Goal: Find specific page/section: Find specific page/section

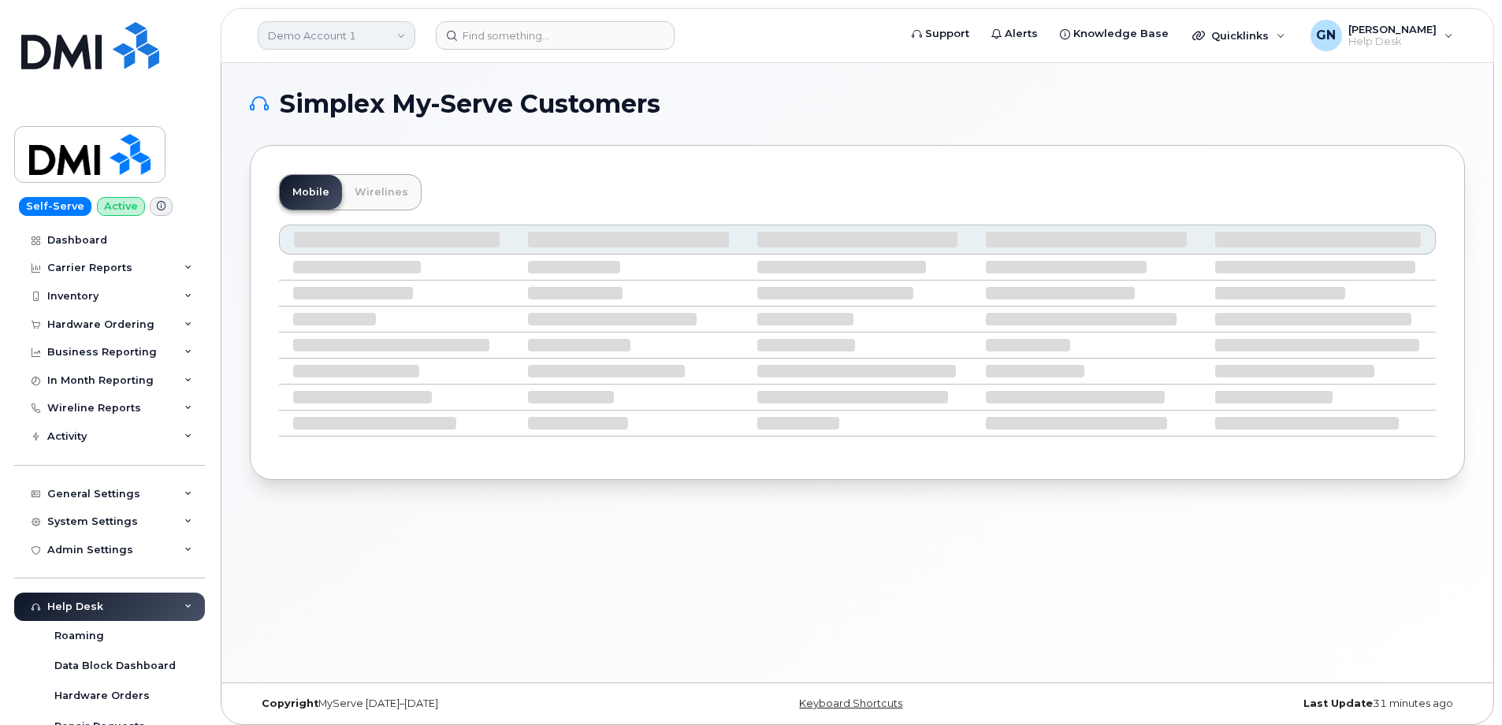
click at [348, 34] on link "Demo Account 1" at bounding box center [337, 35] width 158 height 28
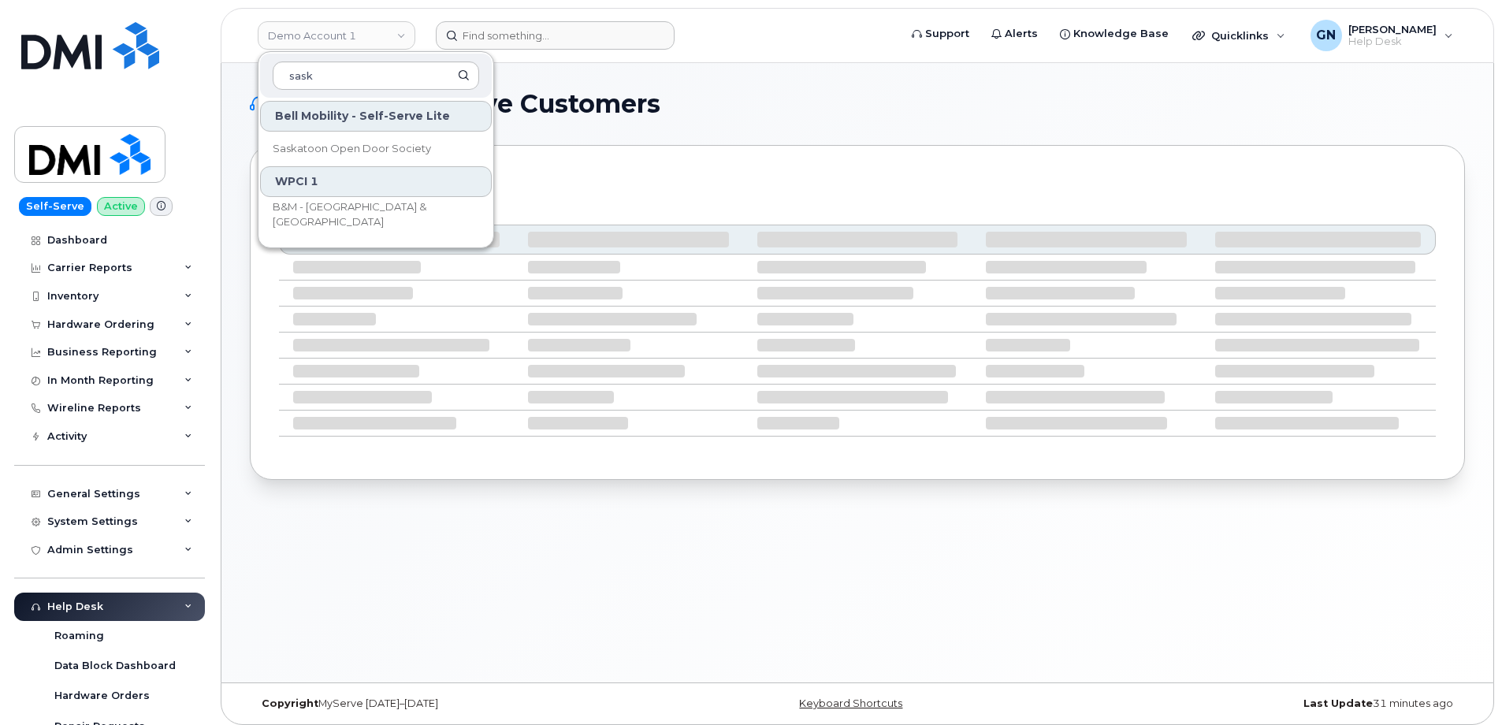
type input "sask"
click at [478, 32] on input at bounding box center [555, 35] width 239 height 28
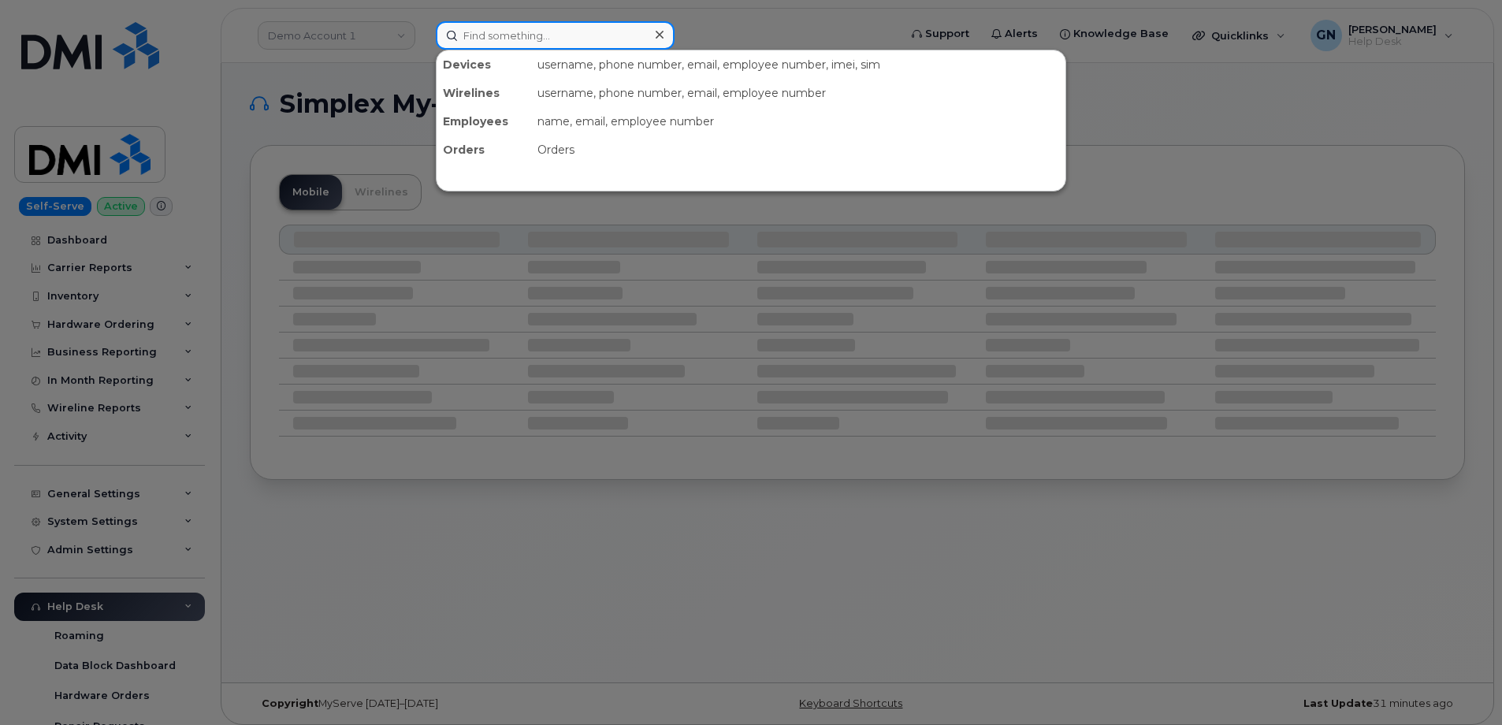
click at [515, 34] on input at bounding box center [555, 35] width 239 height 28
paste input "63124"
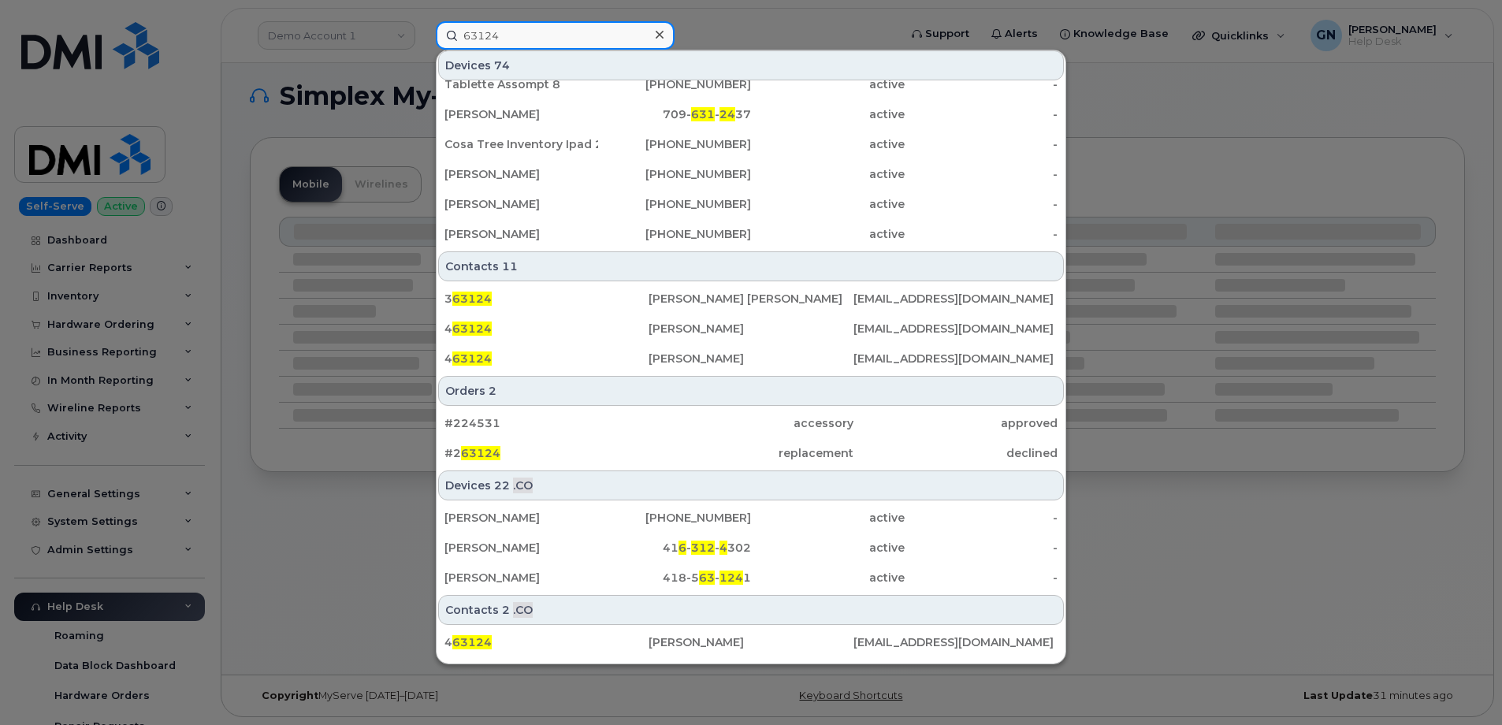
scroll to position [523, 0]
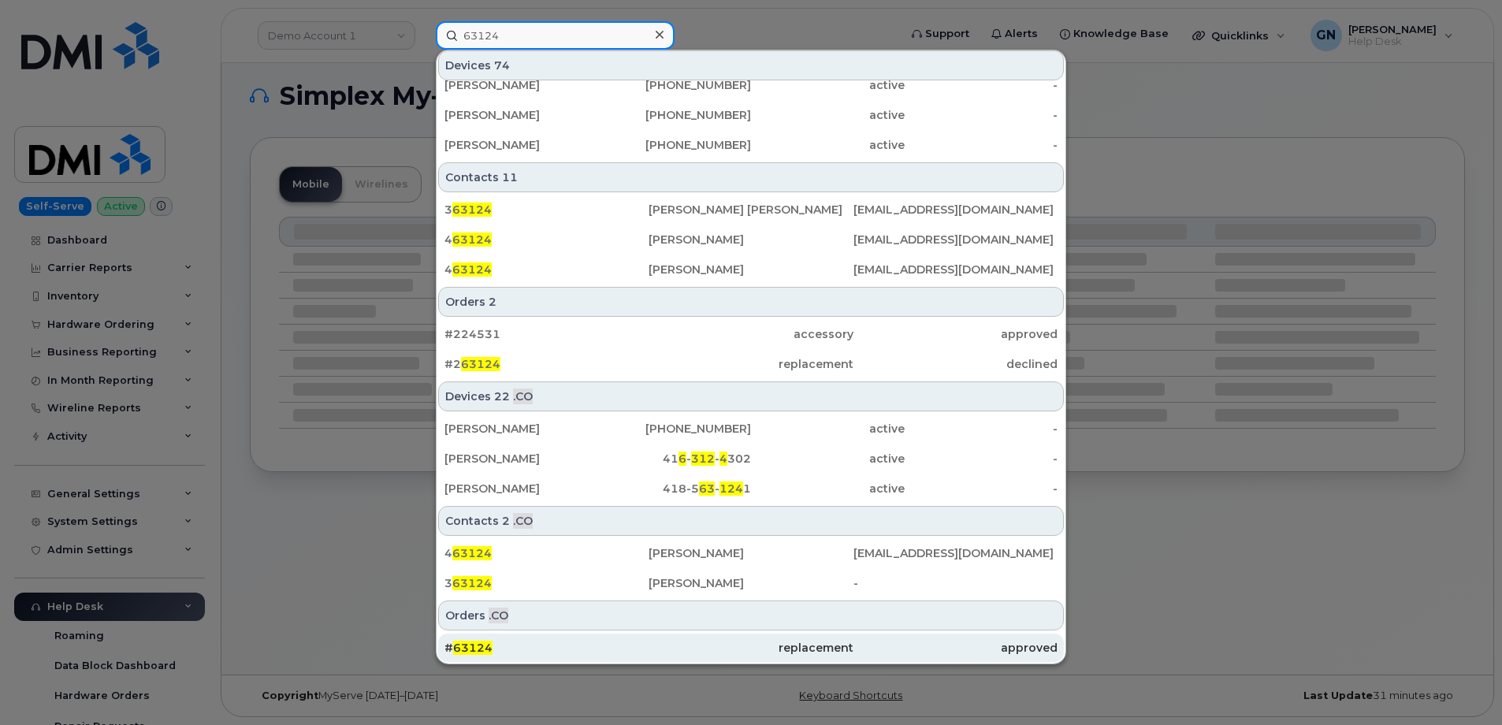
type input "63124"
click at [552, 644] on div "# 63124" at bounding box center [546, 648] width 204 height 16
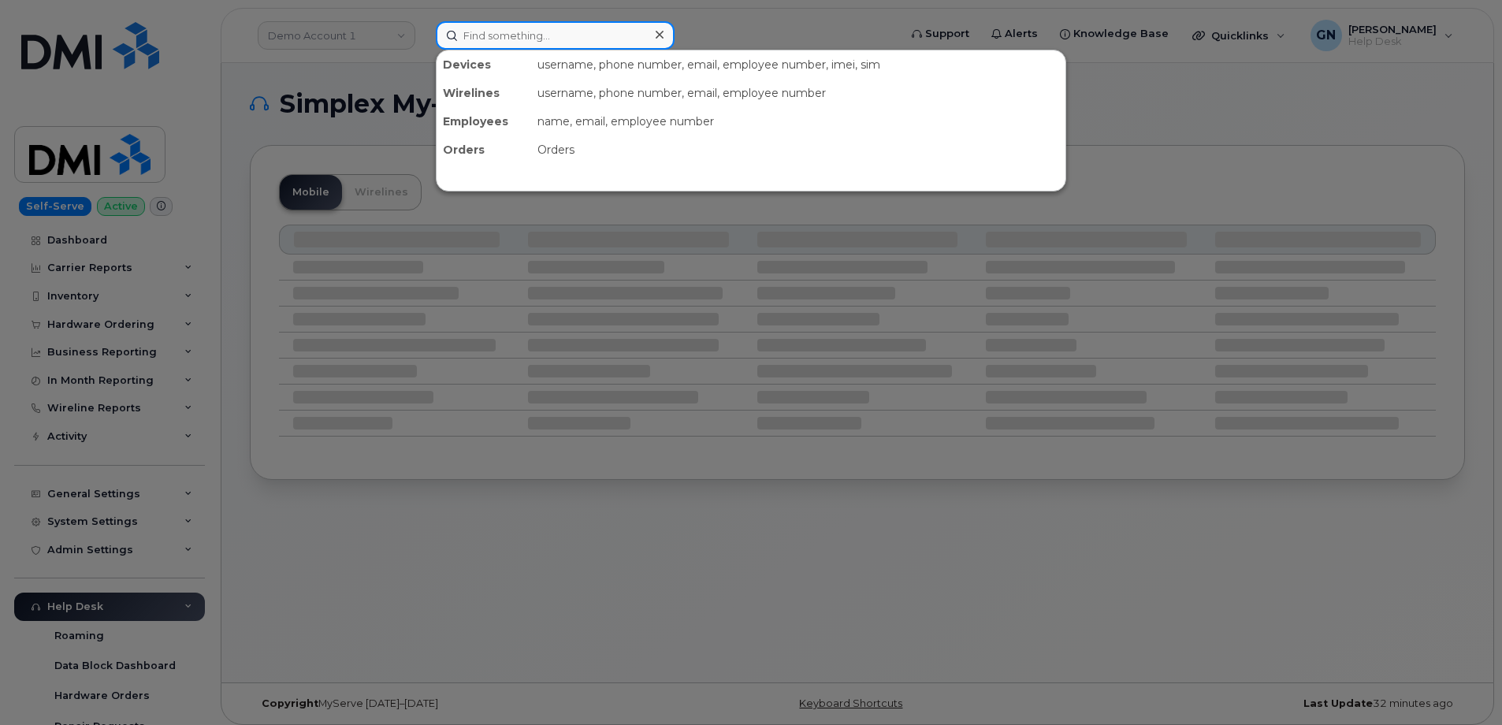
click at [503, 35] on input at bounding box center [555, 35] width 239 height 28
paste input "3065142191"
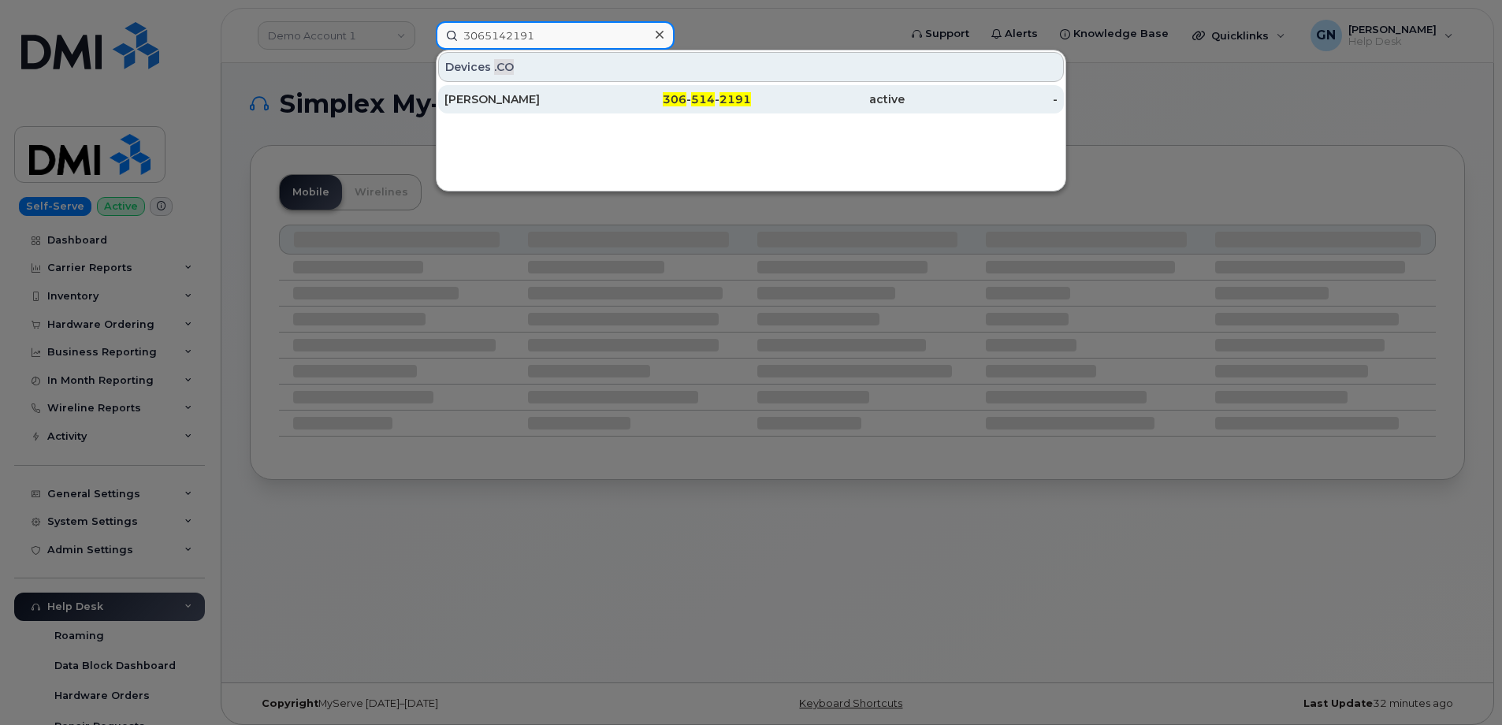
type input "3065142191"
click at [580, 98] on div "[PERSON_NAME]" at bounding box center [521, 99] width 154 height 16
